Goal: Task Accomplishment & Management: Manage account settings

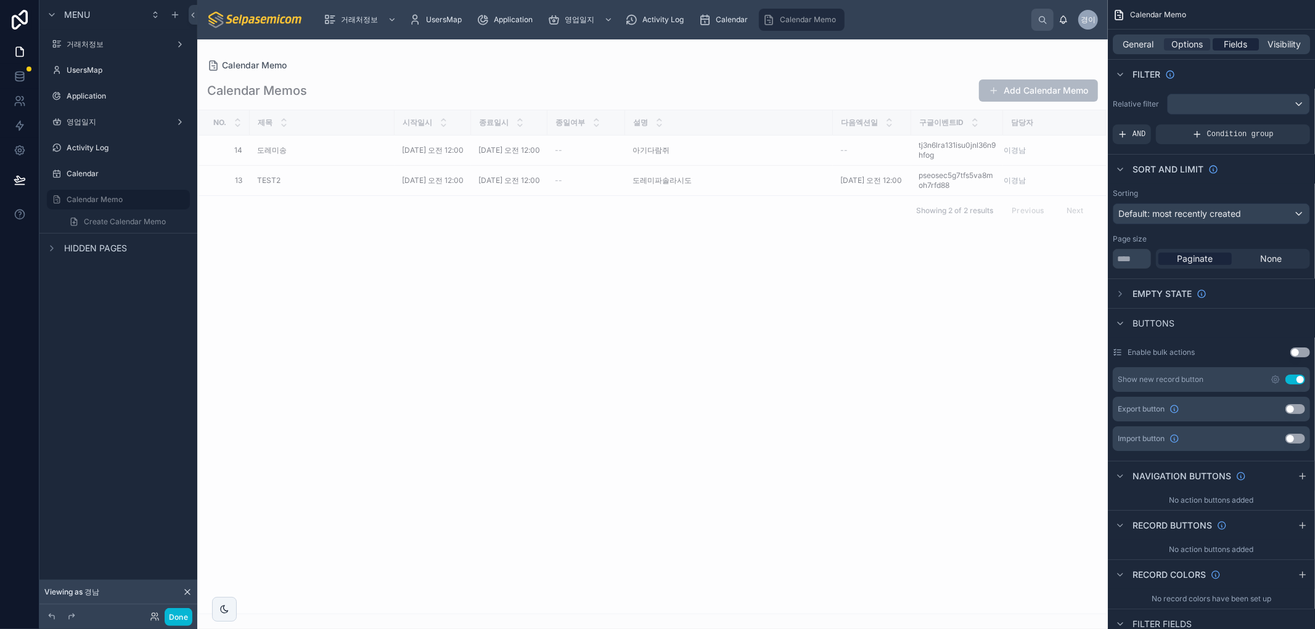
click at [1224, 38] on span "Fields" at bounding box center [1235, 44] width 23 height 12
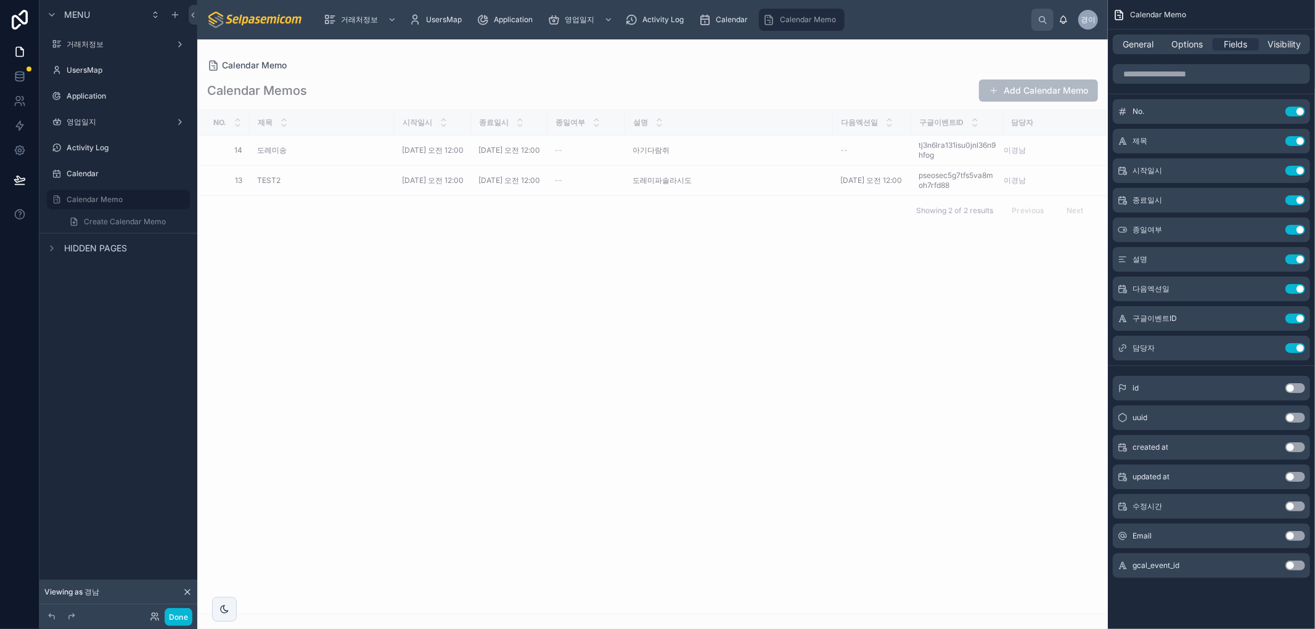
click at [1291, 567] on button "Use setting" at bounding box center [1295, 566] width 20 height 10
click at [865, 388] on div at bounding box center [652, 334] width 910 height 590
drag, startPoint x: 838, startPoint y: 123, endPoint x: 772, endPoint y: 126, distance: 66.6
click at [769, 126] on div at bounding box center [766, 122] width 5 height 25
drag, startPoint x: 870, startPoint y: 405, endPoint x: 861, endPoint y: 399, distance: 10.3
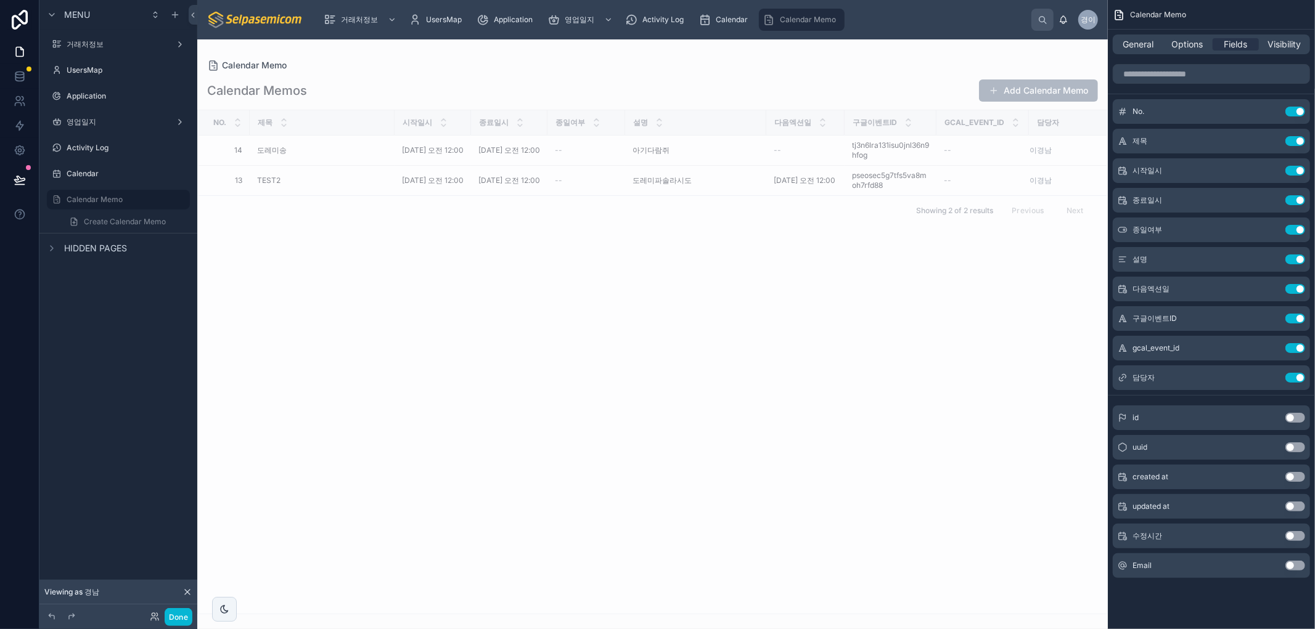
click at [864, 401] on div "No. 제목 시작일시 종료일시 종일여부 설명 다음엑션일 구글이벤트ID Gcal_event_id 담당자 14 14 [PERSON_NAME] [D…" at bounding box center [652, 362] width 909 height 504
drag, startPoint x: 393, startPoint y: 124, endPoint x: 343, endPoint y: 139, distance: 52.1
click at [343, 137] on table "No. 제목 시작일시 종료일시 종일여부 설명 다음엑션일 구글이벤트ID Gcal_event_id 담당자 14 14 [PERSON_NAME] [D…" at bounding box center [652, 152] width 909 height 85
drag, startPoint x: 581, startPoint y: 124, endPoint x: 569, endPoint y: 124, distance: 12.3
click at [565, 124] on div at bounding box center [562, 122] width 5 height 25
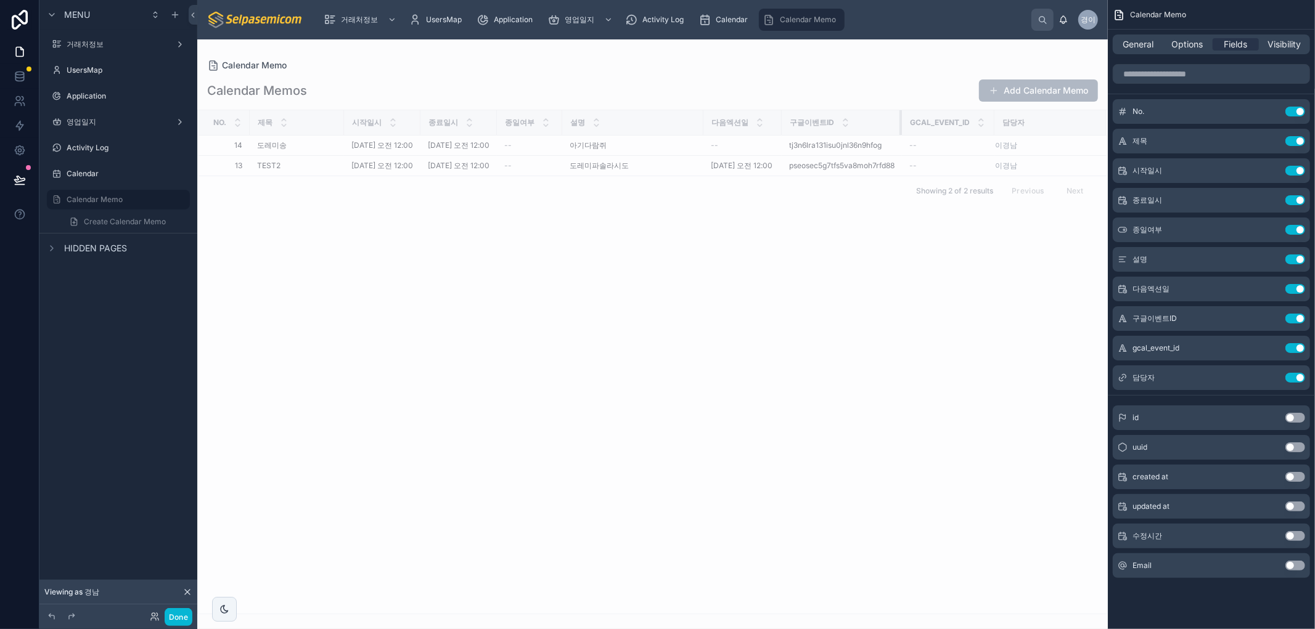
drag, startPoint x: 889, startPoint y: 122, endPoint x: 917, endPoint y: 131, distance: 29.1
click at [904, 131] on div at bounding box center [901, 122] width 5 height 25
click at [923, 124] on div "Gcal_event_id" at bounding box center [947, 122] width 91 height 23
drag, startPoint x: 917, startPoint y: 122, endPoint x: 923, endPoint y: 124, distance: 6.4
click at [923, 124] on tr "No. 제목 시작일시 종료일시 종일여부 설명 다음엑션일 구글이벤트ID Gcal_event_id 담당자" at bounding box center [652, 122] width 909 height 25
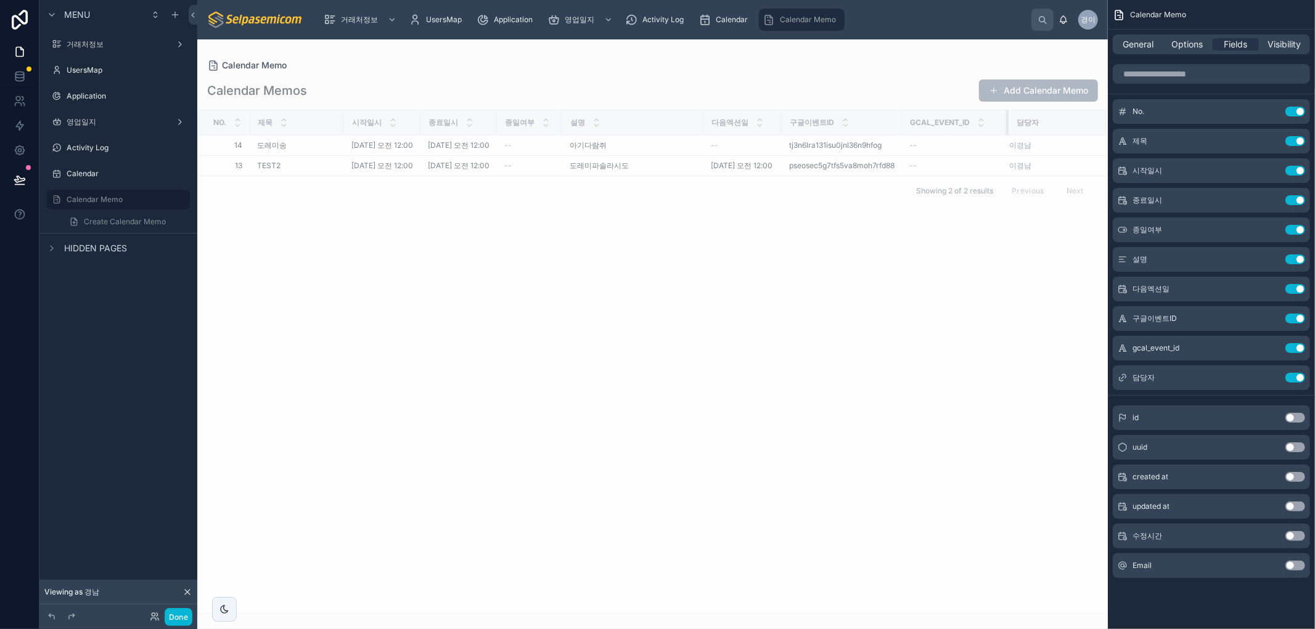
drag, startPoint x: 1012, startPoint y: 122, endPoint x: 1026, endPoint y: 125, distance: 14.5
click at [1011, 125] on div at bounding box center [1008, 122] width 5 height 25
drag, startPoint x: 1028, startPoint y: 325, endPoint x: 802, endPoint y: 239, distance: 241.6
click at [1024, 323] on div "No. 제목 시작일시 종료일시 종일여부 설명 다음엑션일 구글이벤트ID Gcal_event_id 담당자 14 14 [PERSON_NAME] [D…" at bounding box center [652, 362] width 909 height 504
click at [819, 373] on div "No. 제목 시작일시 종료일시 종일여부 설명 다음엑션일 구글이벤트ID Gcal_event_id 담당자 14 14 [PERSON_NAME] [D…" at bounding box center [652, 362] width 909 height 504
